Goal: Find specific page/section: Find specific page/section

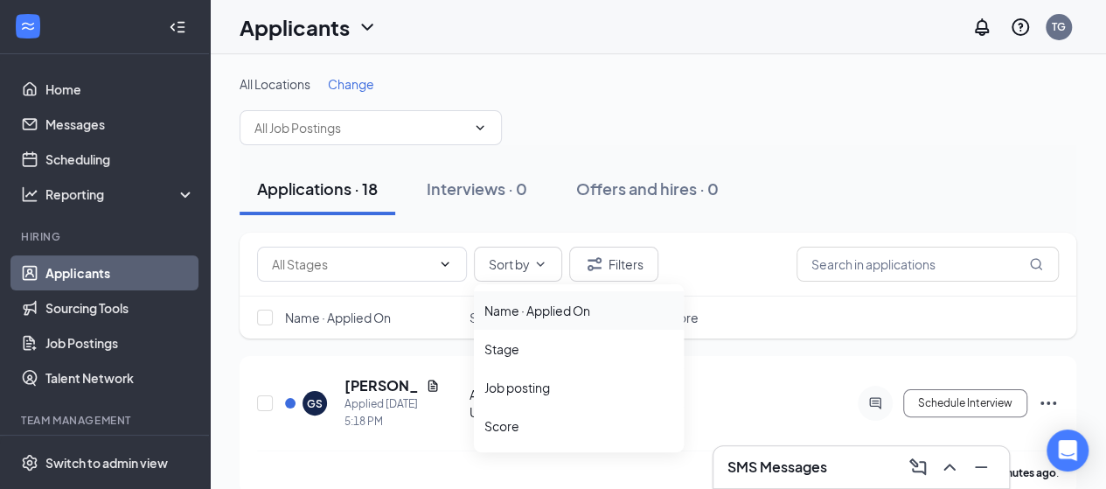
click at [529, 312] on div "Name · Applied On" at bounding box center [578, 310] width 189 height 17
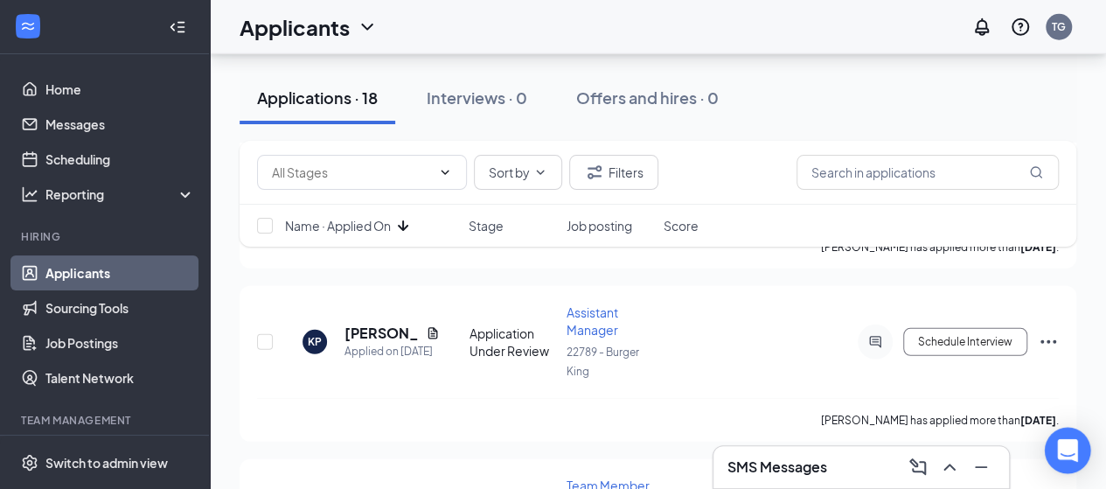
scroll to position [2427, 0]
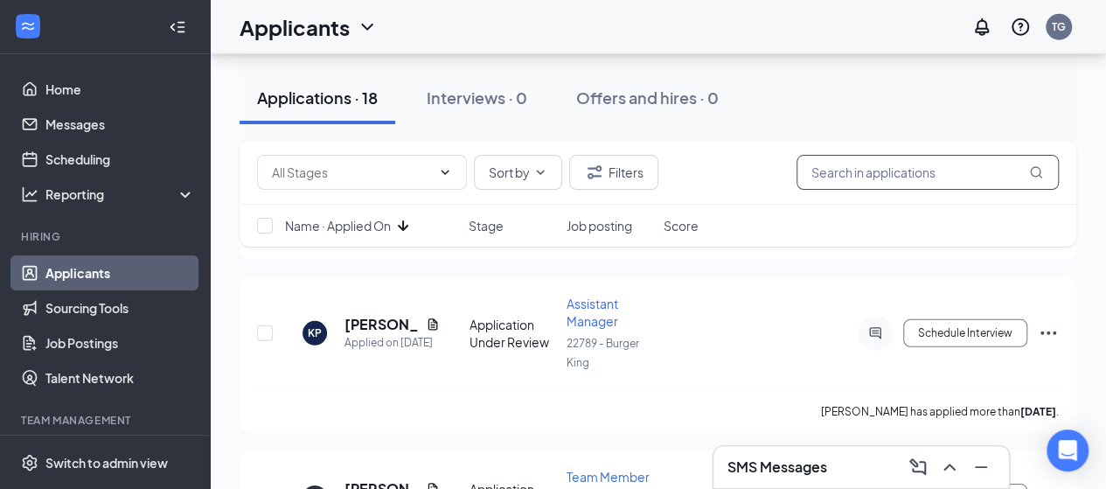
click at [913, 171] on input "text" at bounding box center [927, 172] width 262 height 35
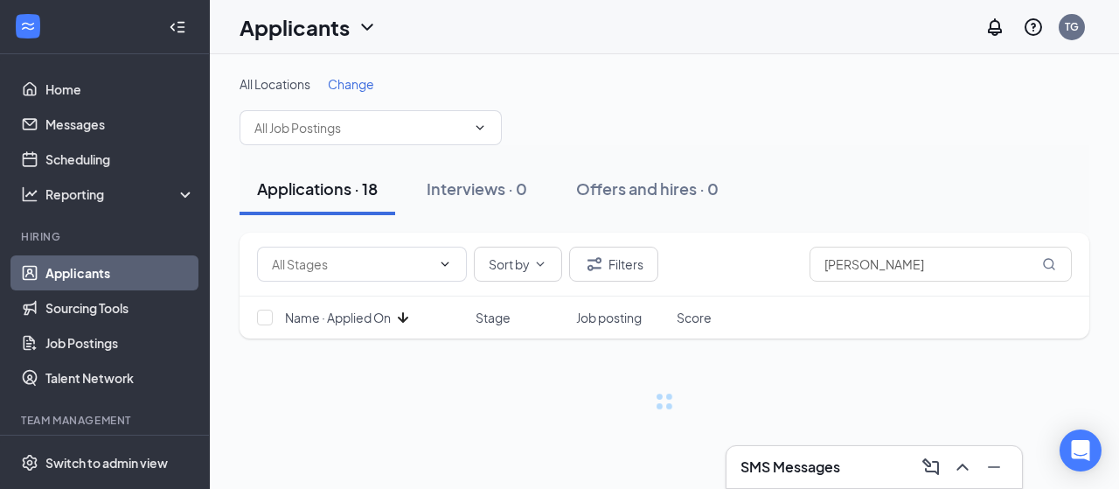
click at [898, 175] on div "Applications · 18 Interviews · 0 Offers and hires · 0" at bounding box center [665, 189] width 850 height 52
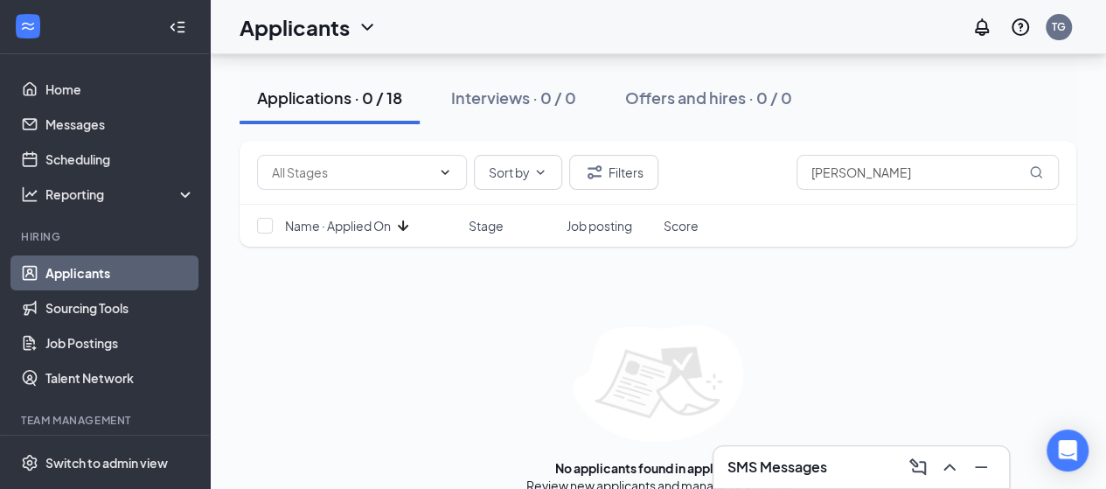
scroll to position [161, 0]
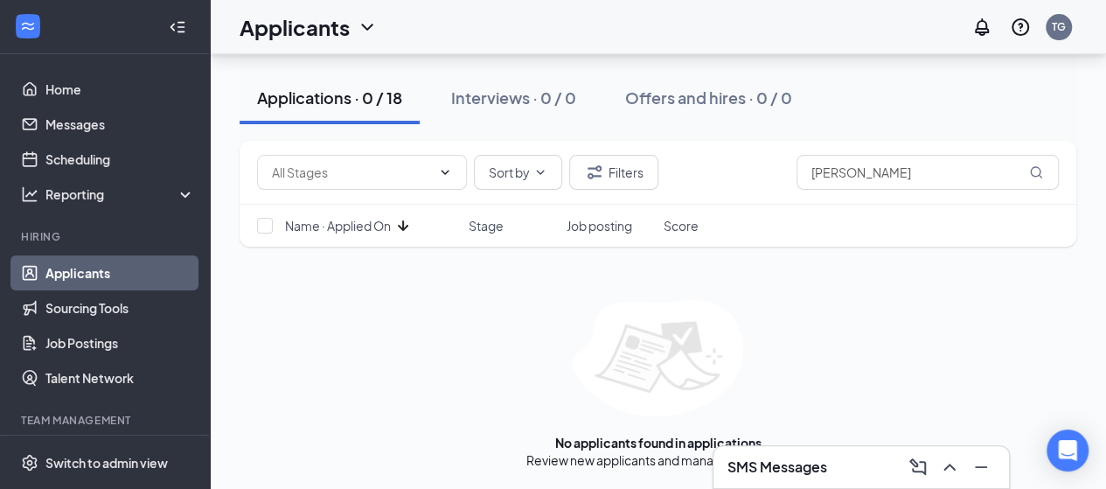
click at [913, 235] on div "Name · Applied On Stage Job posting Score" at bounding box center [658, 226] width 837 height 42
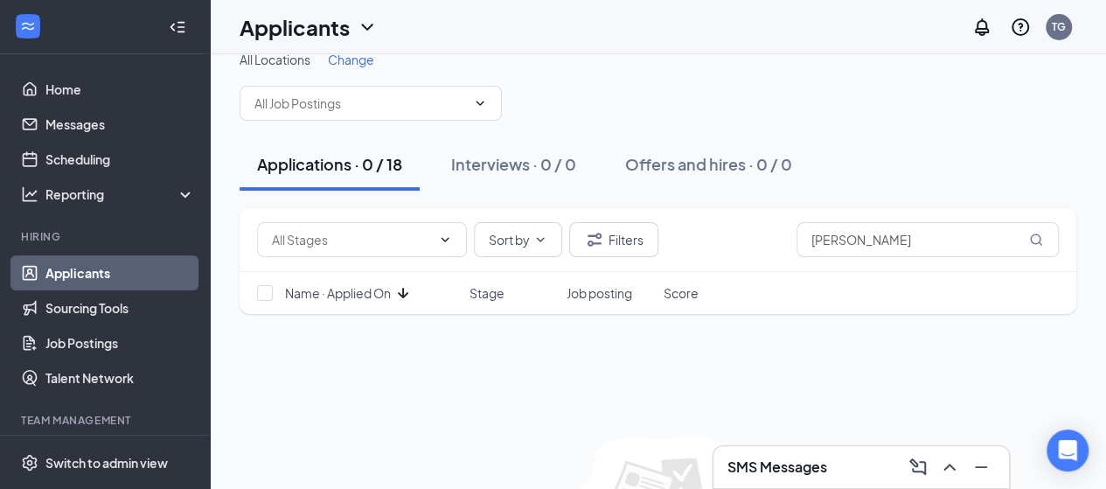
scroll to position [0, 0]
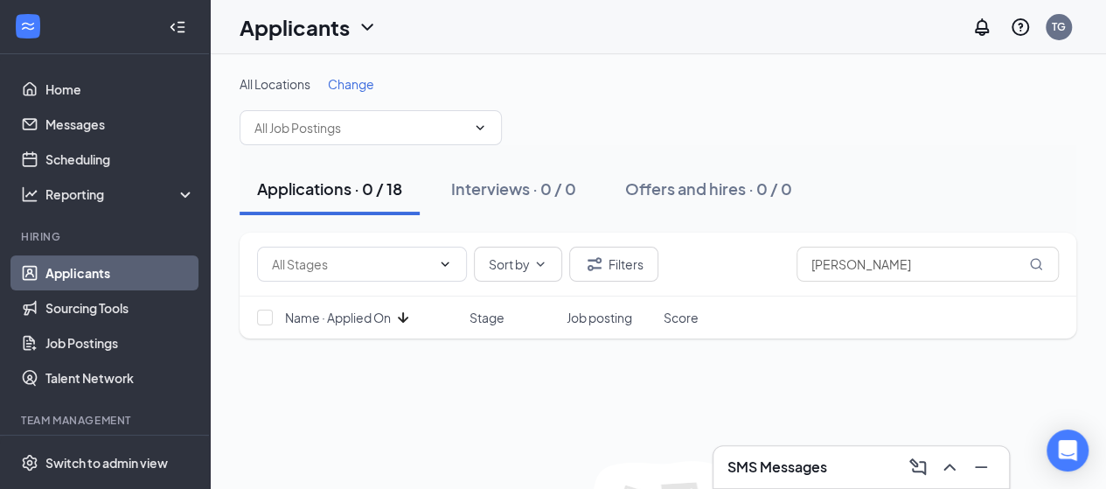
click at [332, 183] on div "Applications · 0 / 18" at bounding box center [329, 188] width 145 height 22
click at [874, 258] on input "[PERSON_NAME]" at bounding box center [927, 264] width 262 height 35
type input "m"
type input "[PERSON_NAME]"
click at [767, 315] on div "Name · Applied On Stage Job posting Score" at bounding box center [658, 317] width 837 height 42
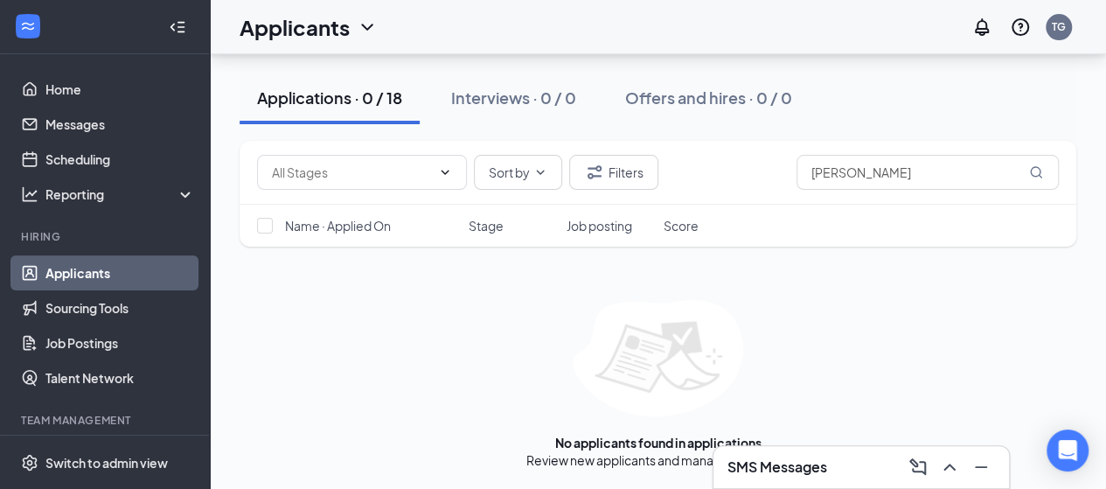
scroll to position [161, 0]
